Goal: Find contact information: Obtain details needed to contact an individual or organization

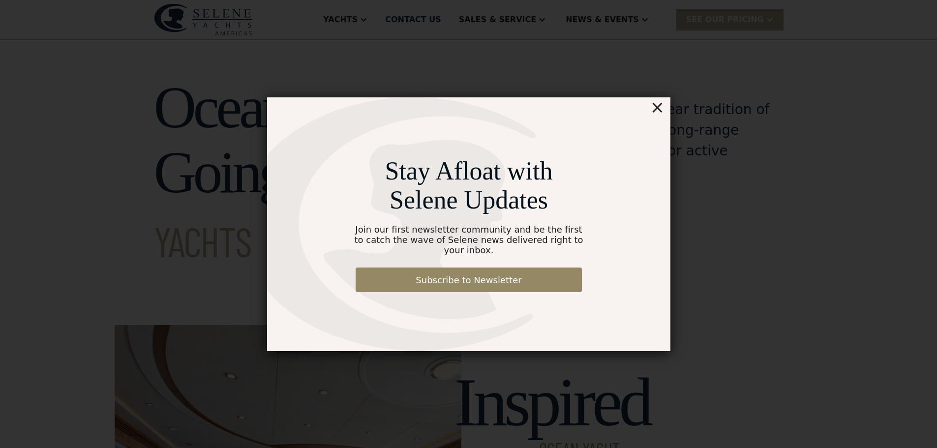
click at [656, 112] on div "×" at bounding box center [657, 107] width 14 height 20
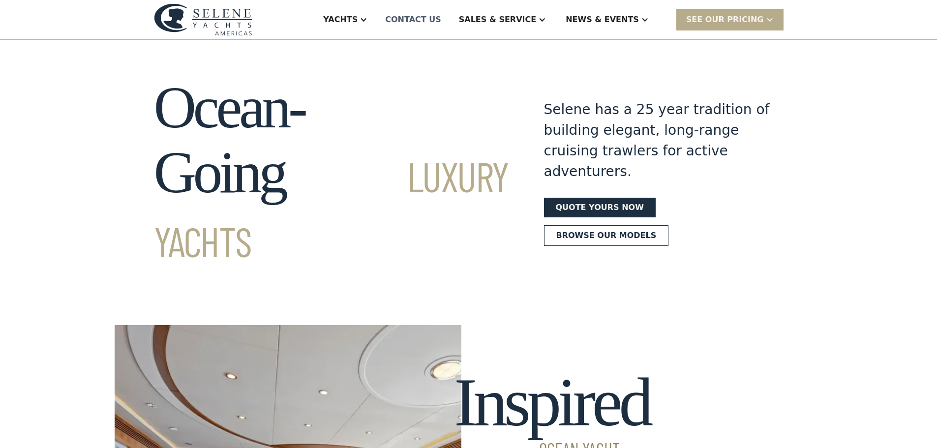
click at [441, 23] on div "Contact US" at bounding box center [413, 20] width 56 height 12
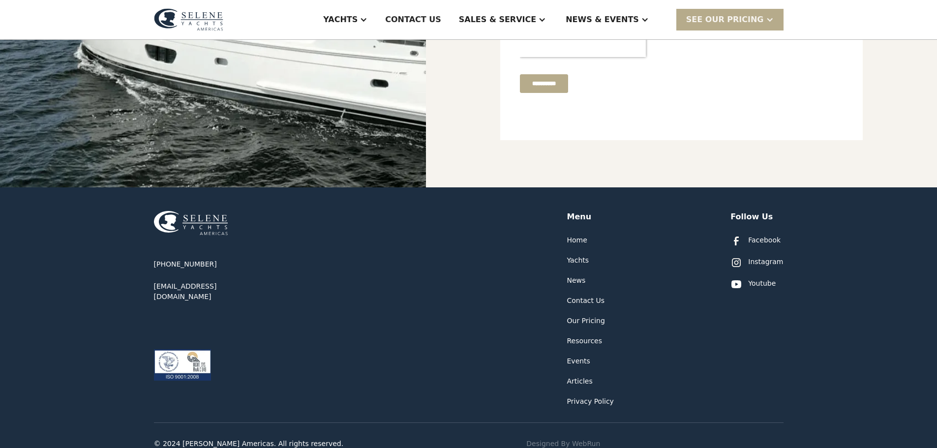
scroll to position [442, 0]
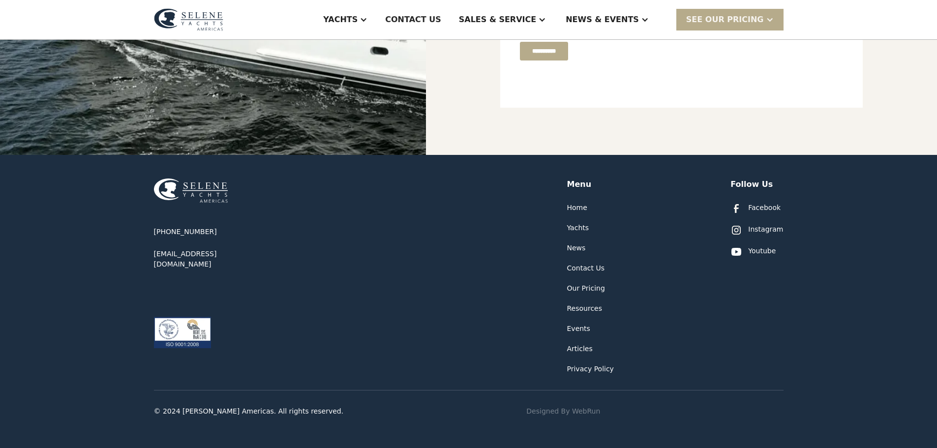
click at [585, 267] on div "Contact Us" at bounding box center [585, 268] width 37 height 10
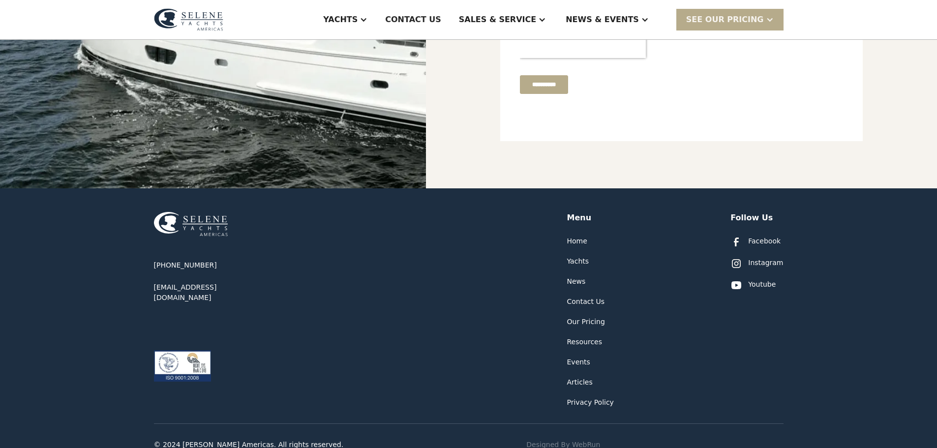
scroll to position [393, 0]
